Goal: Navigation & Orientation: Go to known website

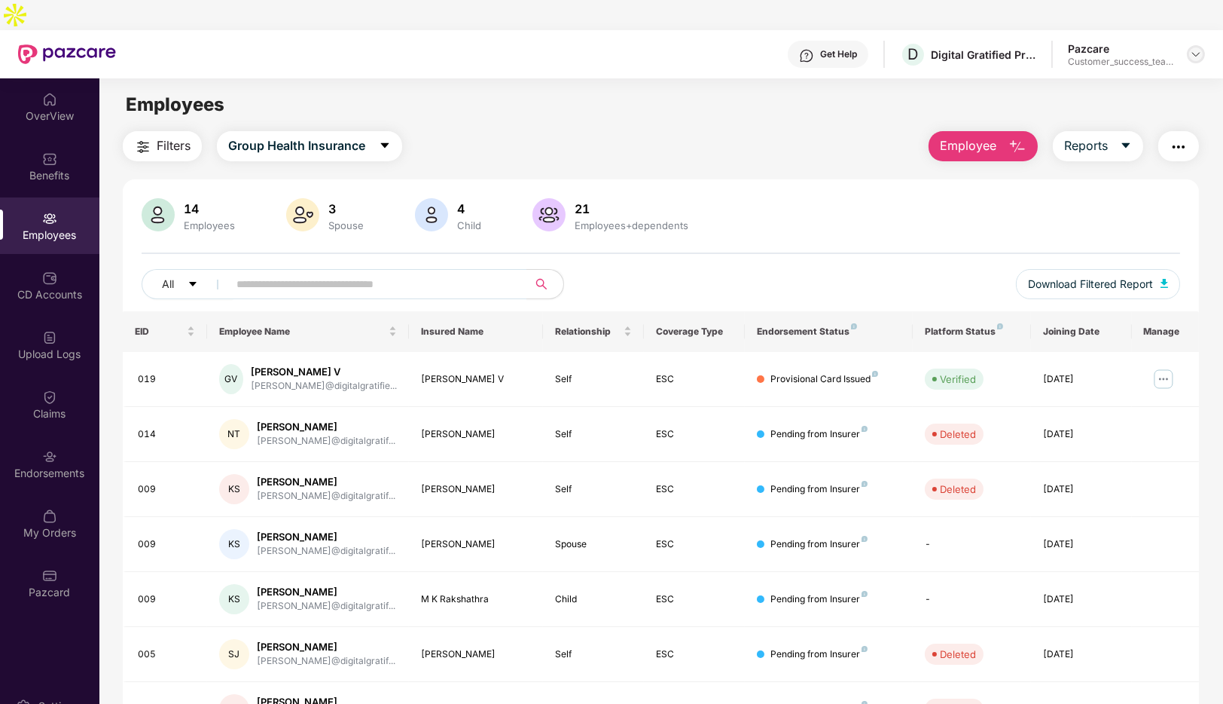
click at [1195, 48] on img at bounding box center [1196, 54] width 12 height 12
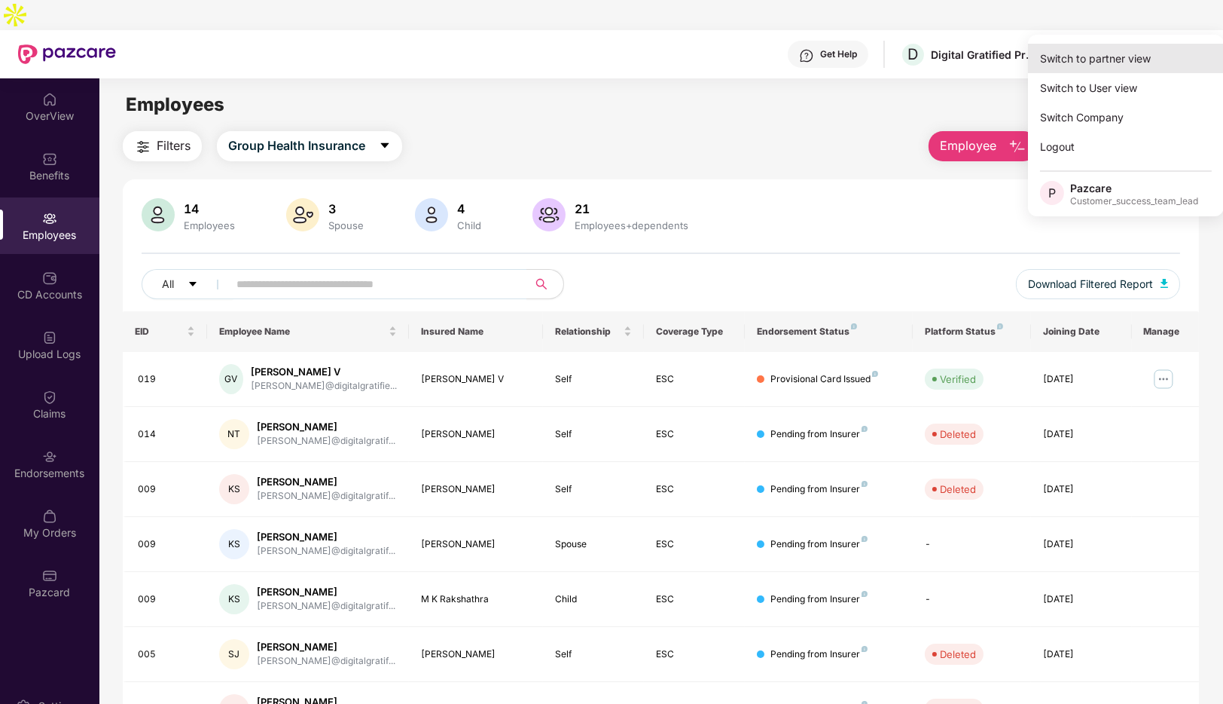
click at [1080, 53] on div "Switch to partner view" at bounding box center [1126, 58] width 196 height 29
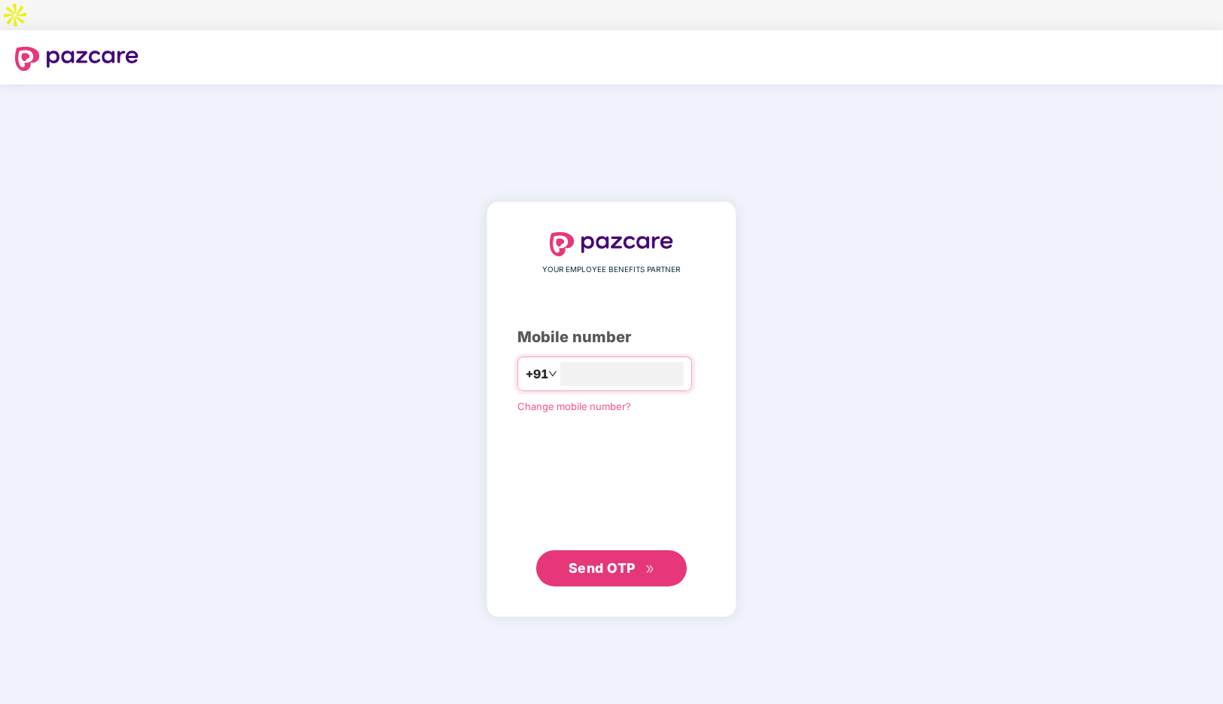
type input "**********"
click at [616, 559] on span "Send OTP" at bounding box center [602, 567] width 67 height 16
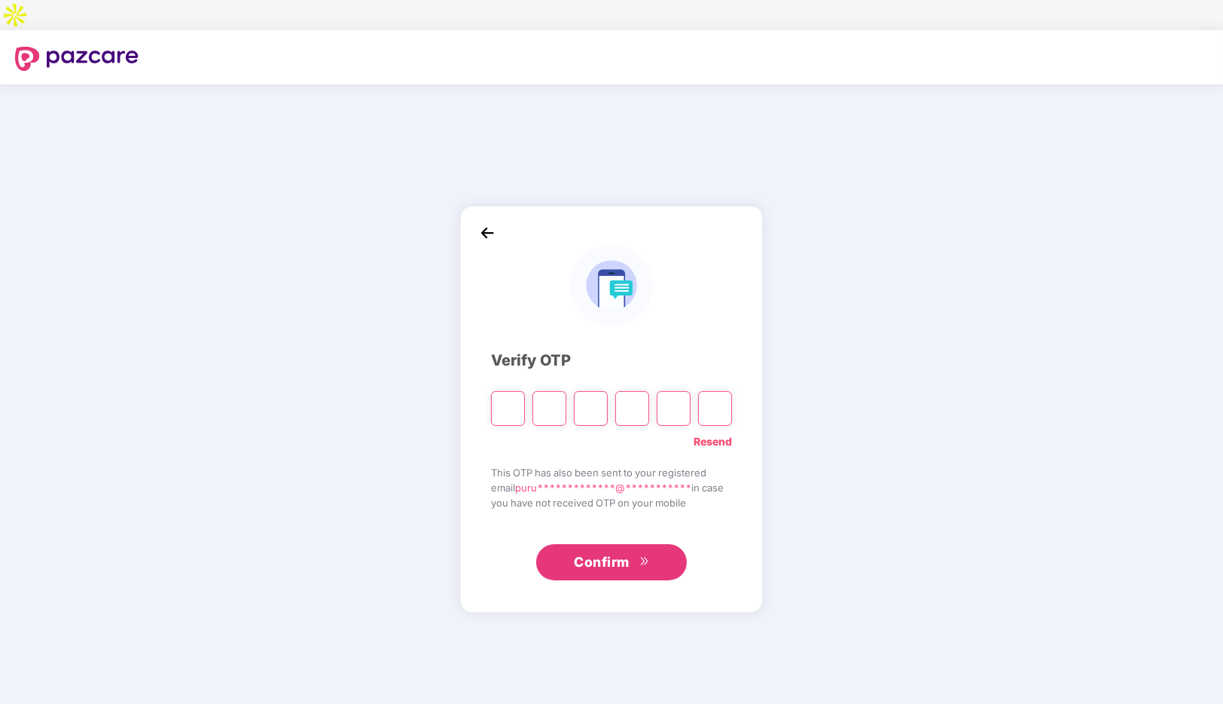
paste input "*"
type input "*"
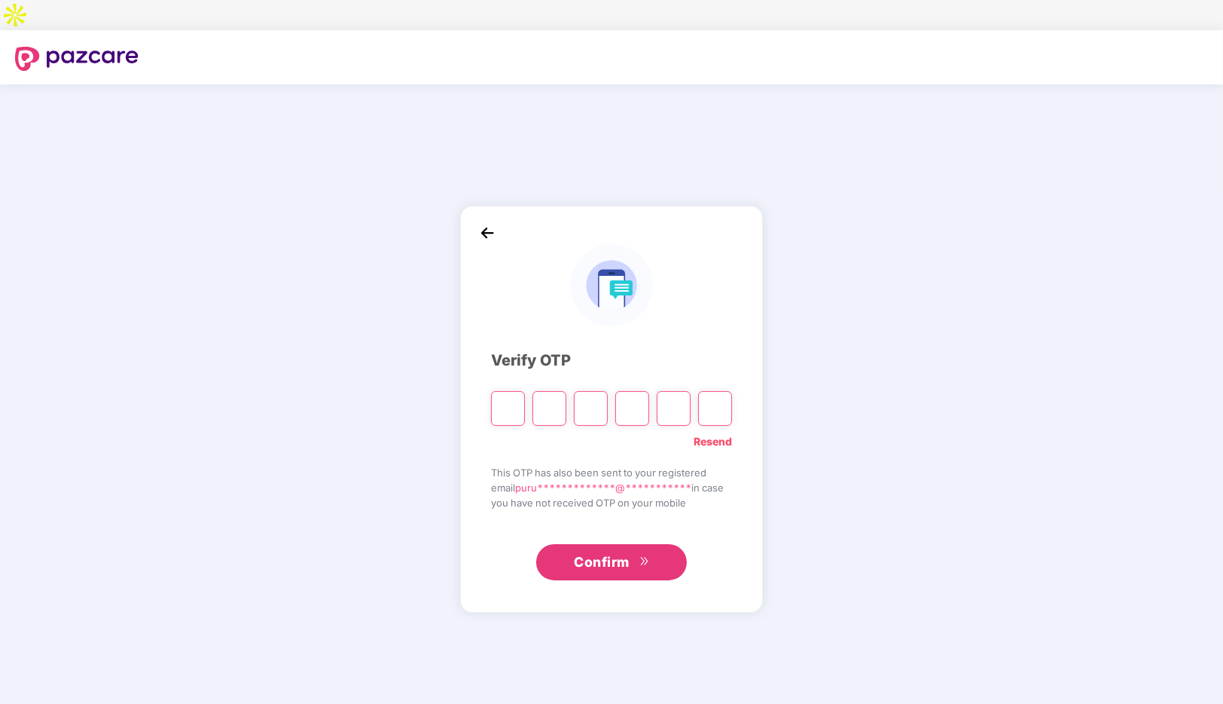
type input "*"
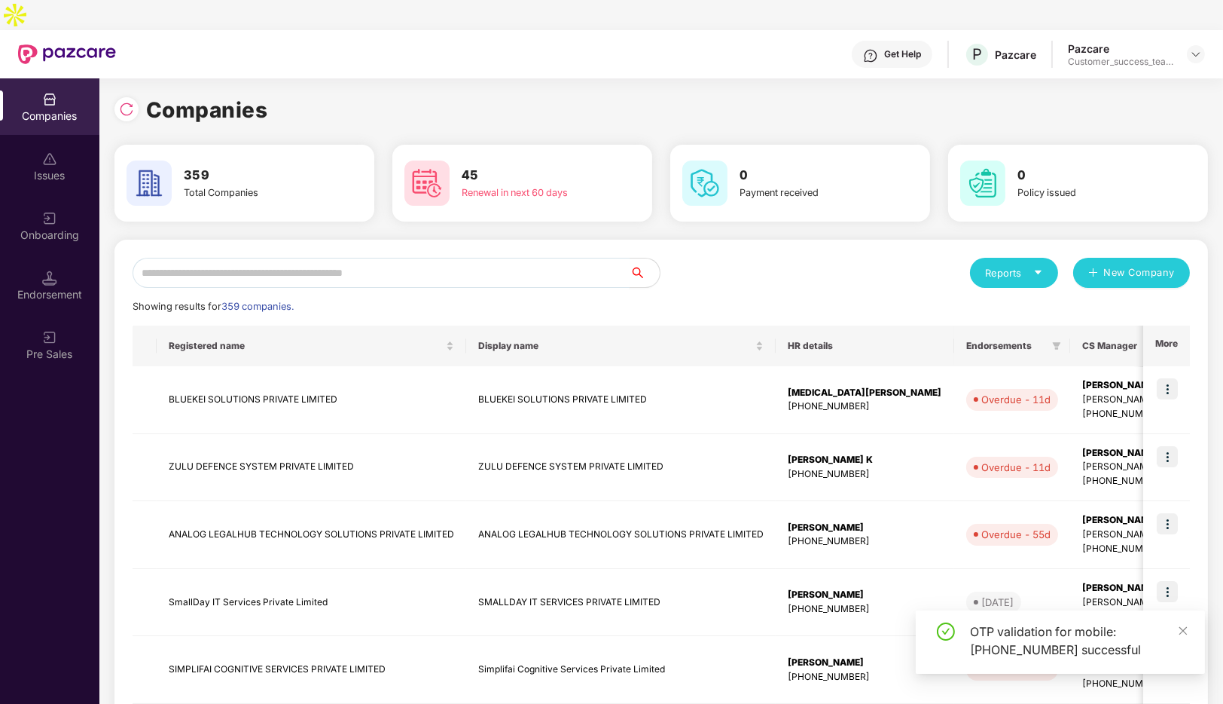
click at [316, 258] on input "text" at bounding box center [381, 273] width 497 height 30
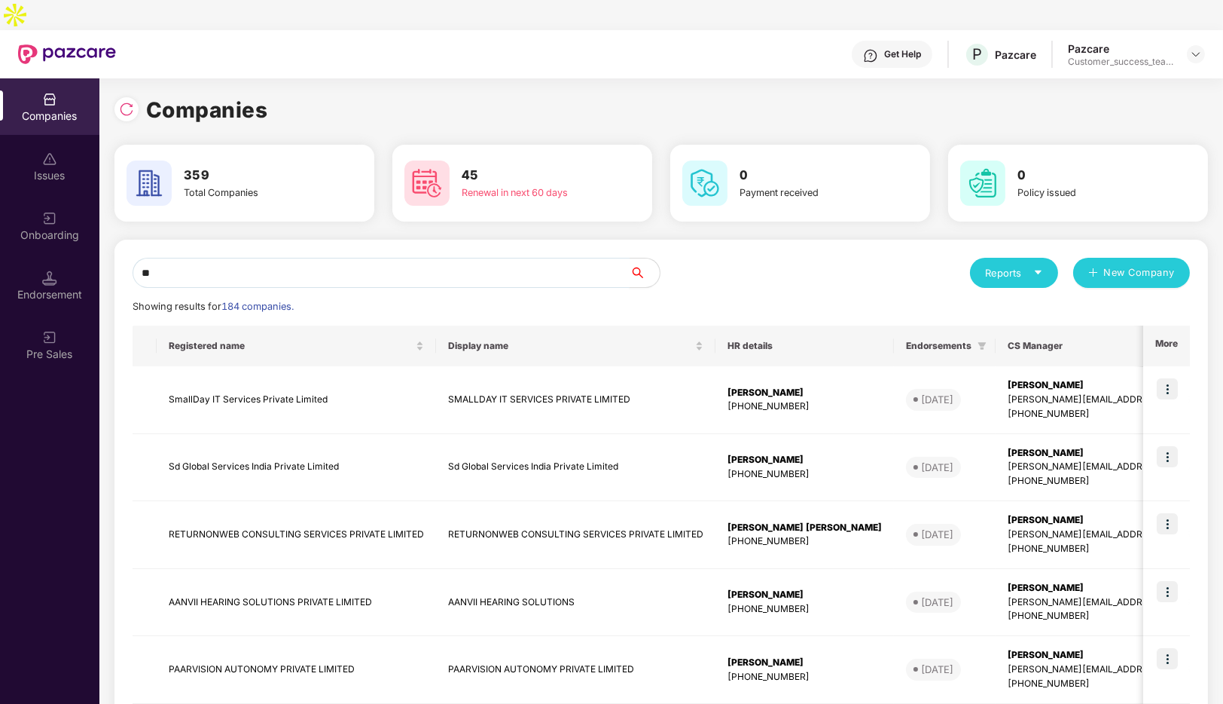
type input "*"
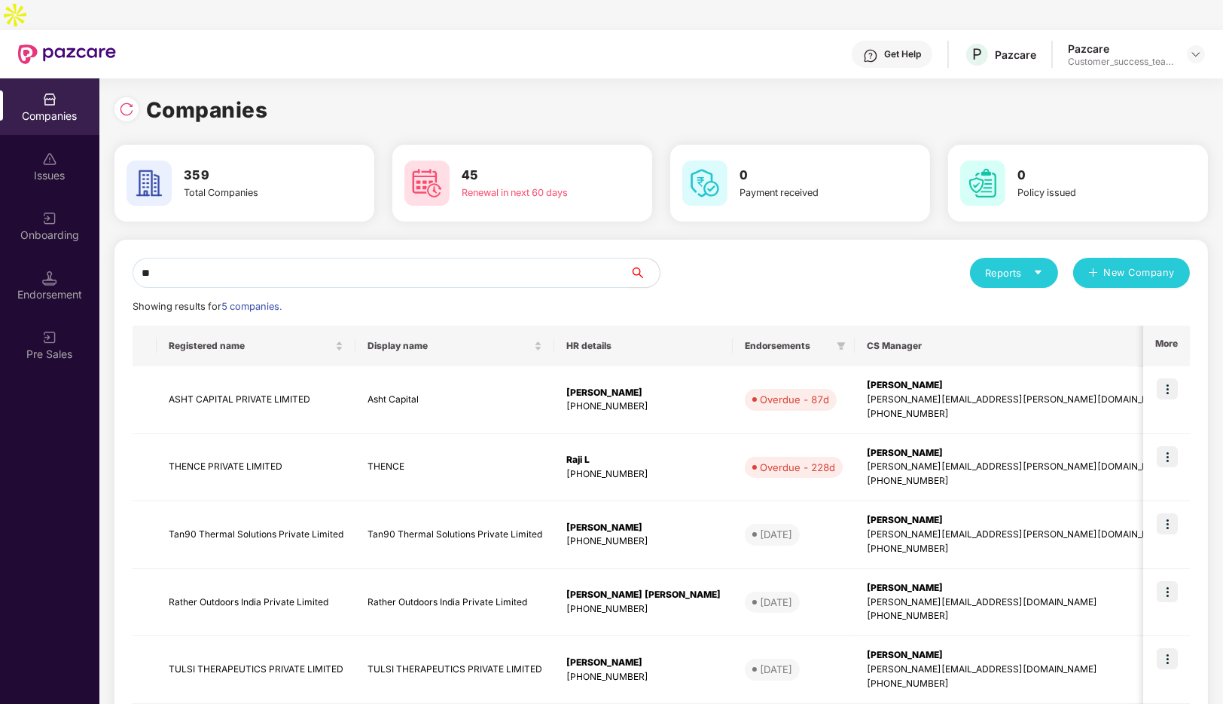
type input "*"
